Goal: Information Seeking & Learning: Find specific fact

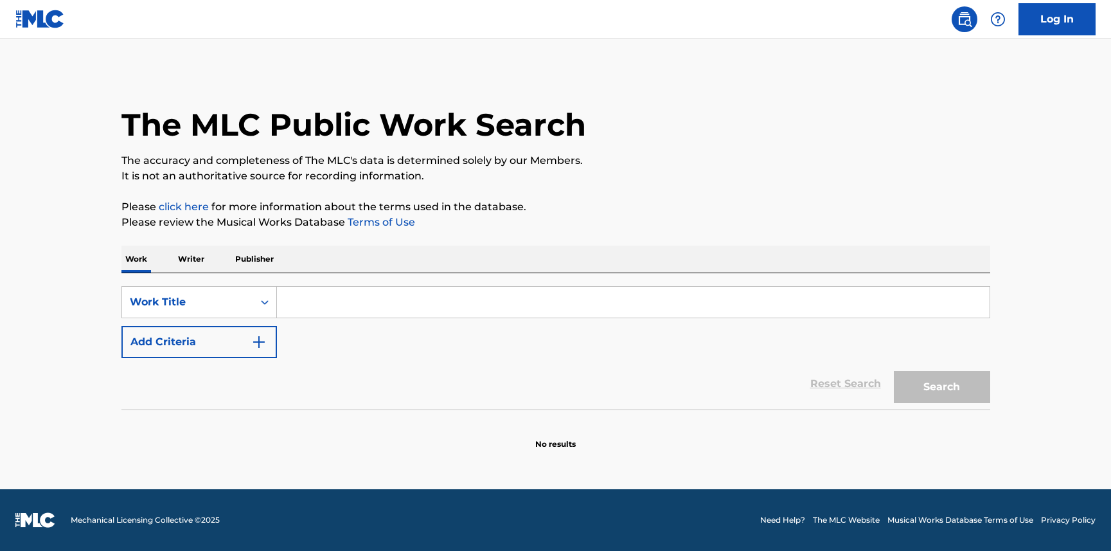
click at [386, 310] on input "Search Form" at bounding box center [633, 302] width 713 height 31
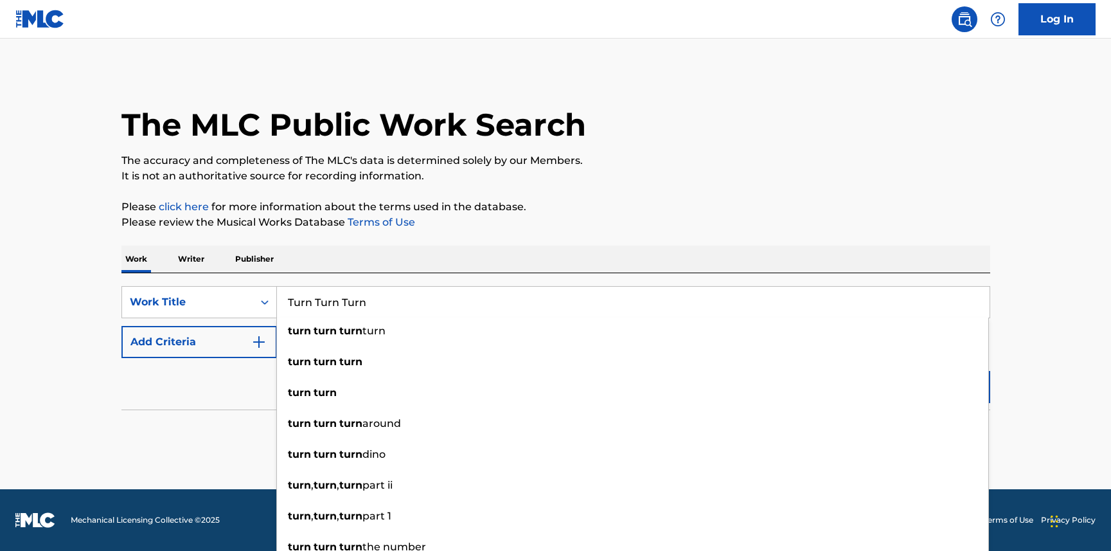
type input "Turn Turn Turn"
click at [237, 387] on div "Reset Search Search" at bounding box center [555, 383] width 869 height 51
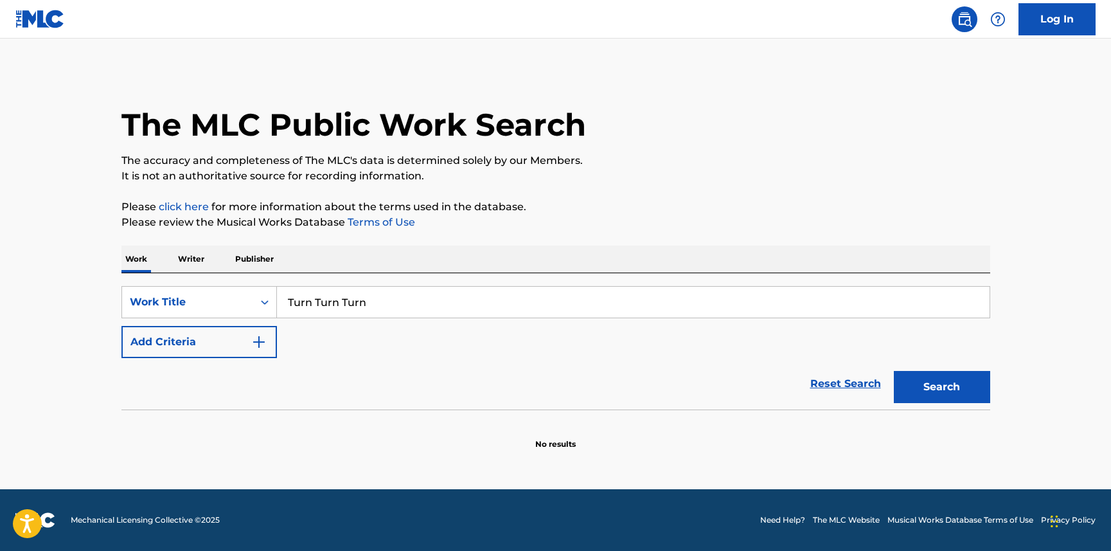
click at [261, 341] on img "Search Form" at bounding box center [258, 341] width 15 height 15
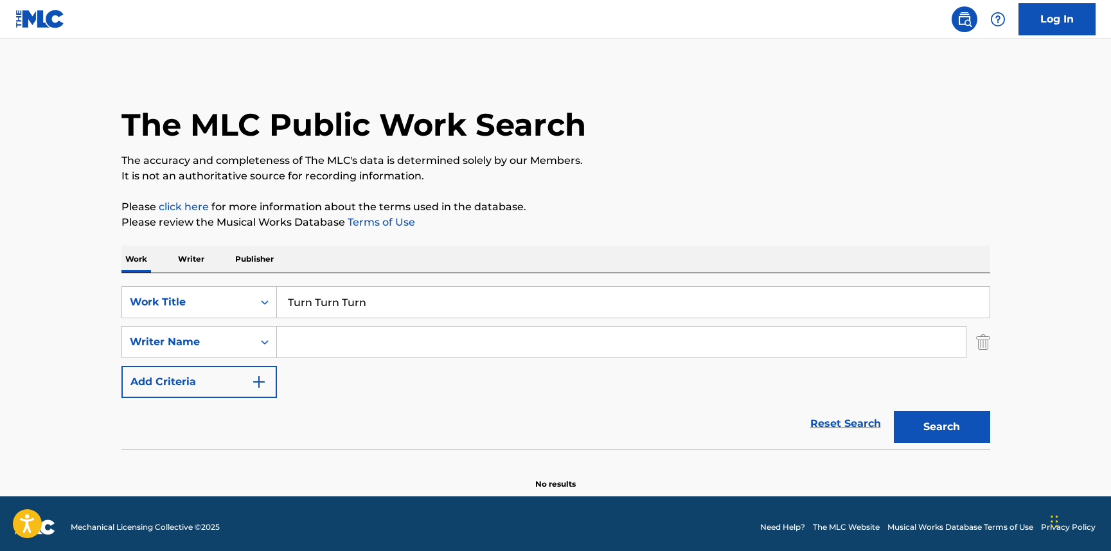
click at [373, 351] on input "Search Form" at bounding box center [621, 341] width 689 height 31
click at [894, 411] on button "Search" at bounding box center [942, 427] width 96 height 32
type input "[PERSON_NAME]"
click at [894, 411] on button "Search" at bounding box center [942, 427] width 96 height 32
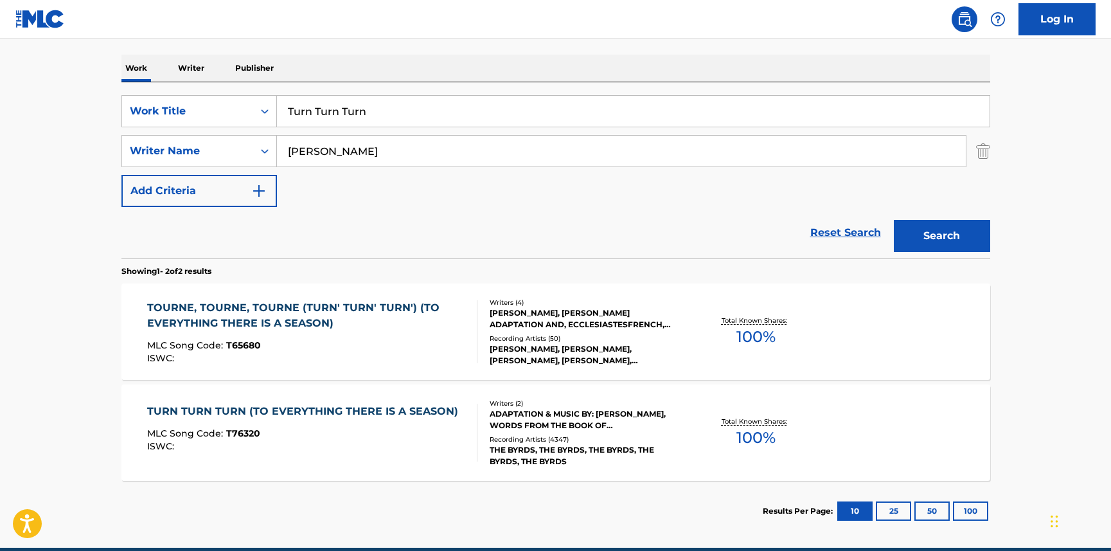
scroll to position [192, 0]
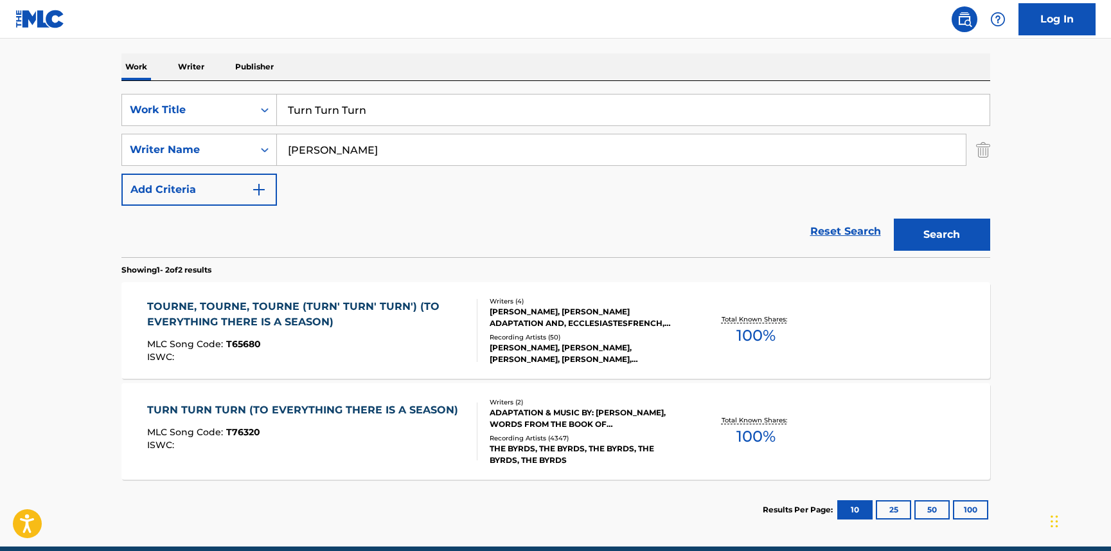
click at [351, 409] on div "TURN TURN TURN (TO EVERYTHING THERE IS A SEASON)" at bounding box center [305, 409] width 317 height 15
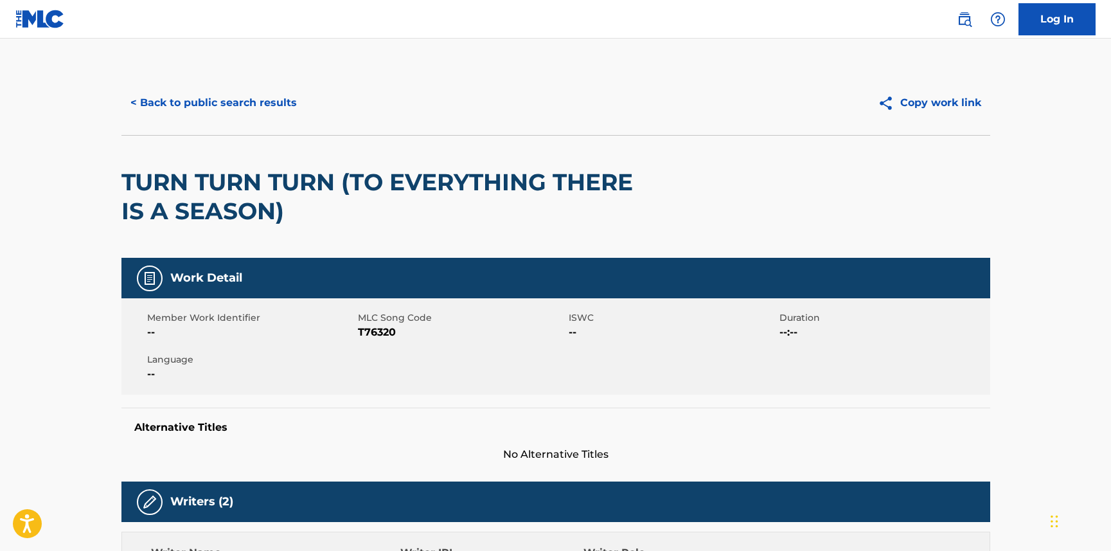
click at [191, 98] on button "< Back to public search results" at bounding box center [213, 103] width 184 height 32
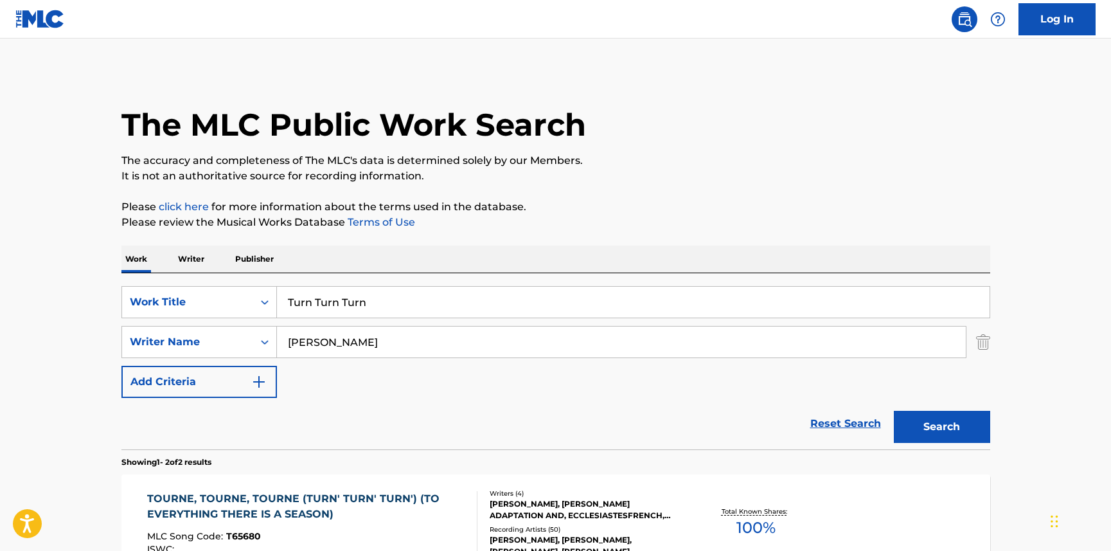
scroll to position [176, 0]
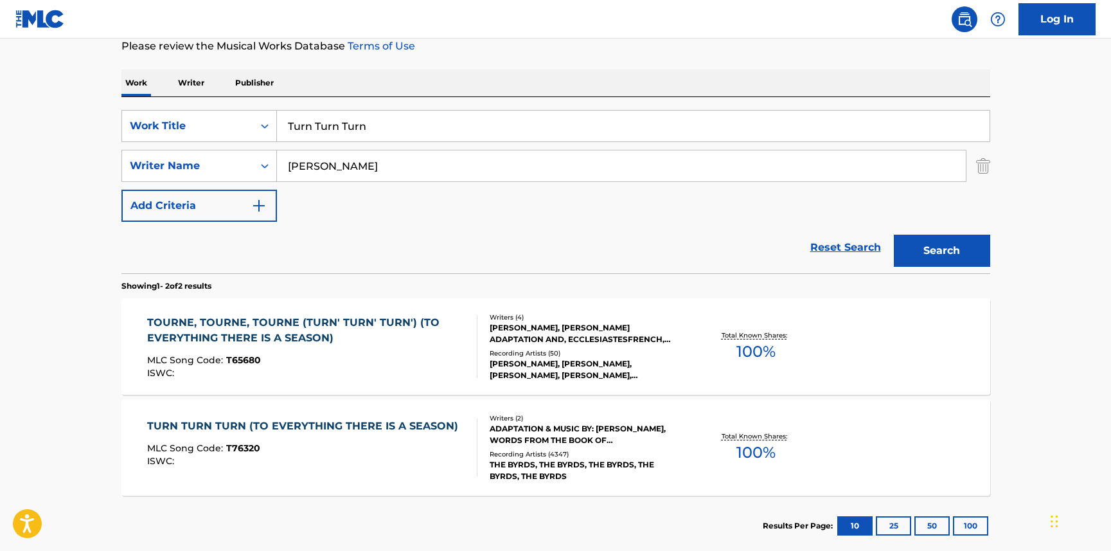
click at [285, 329] on div "TOURNE, TOURNE, TOURNE (TURN' TURN' TURN') (TO EVERYTHING THERE IS A SEASON)" at bounding box center [306, 330] width 319 height 31
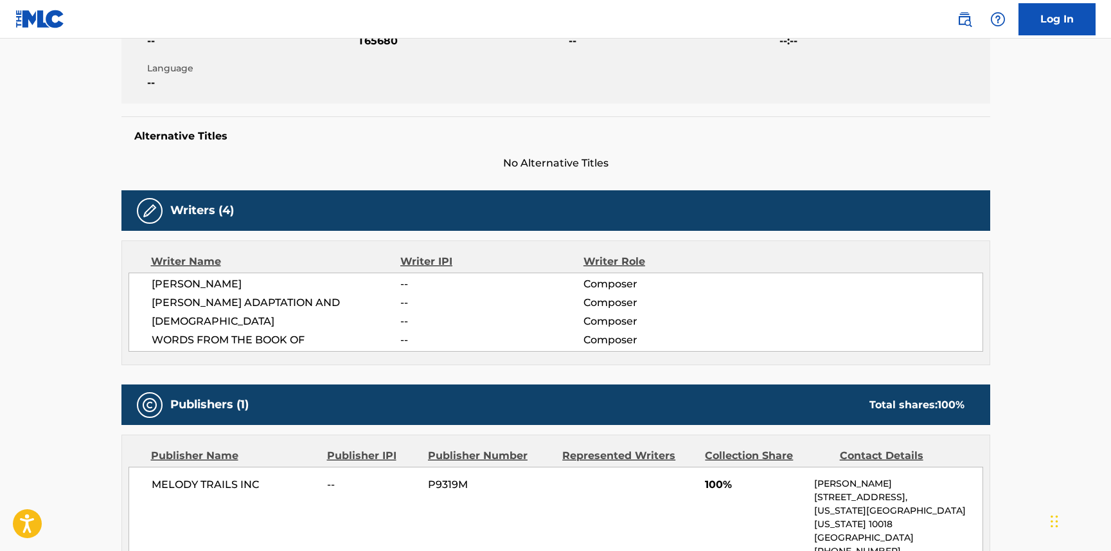
scroll to position [267, 0]
